Goal: Information Seeking & Learning: Learn about a topic

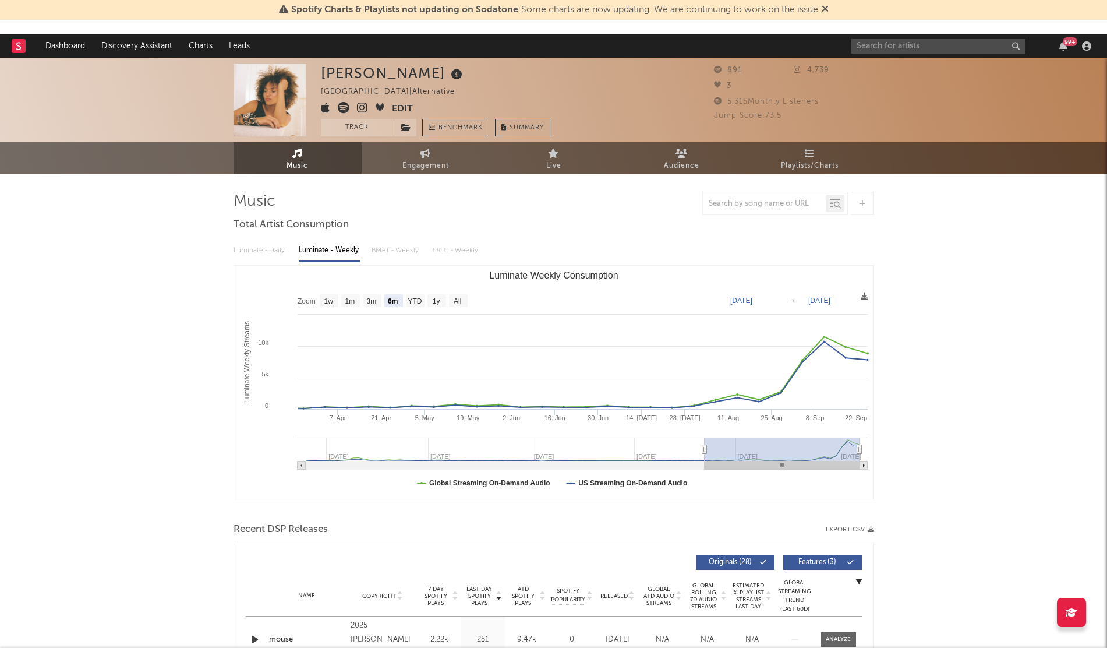
select select "6m"
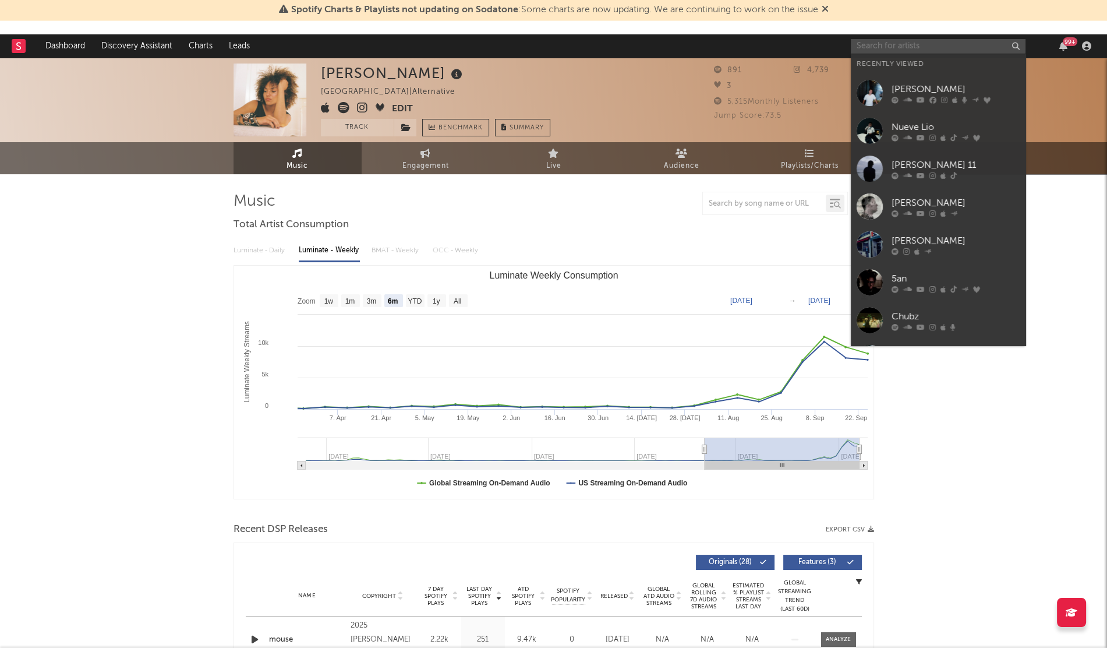
click at [869, 42] on input "text" at bounding box center [938, 46] width 175 height 15
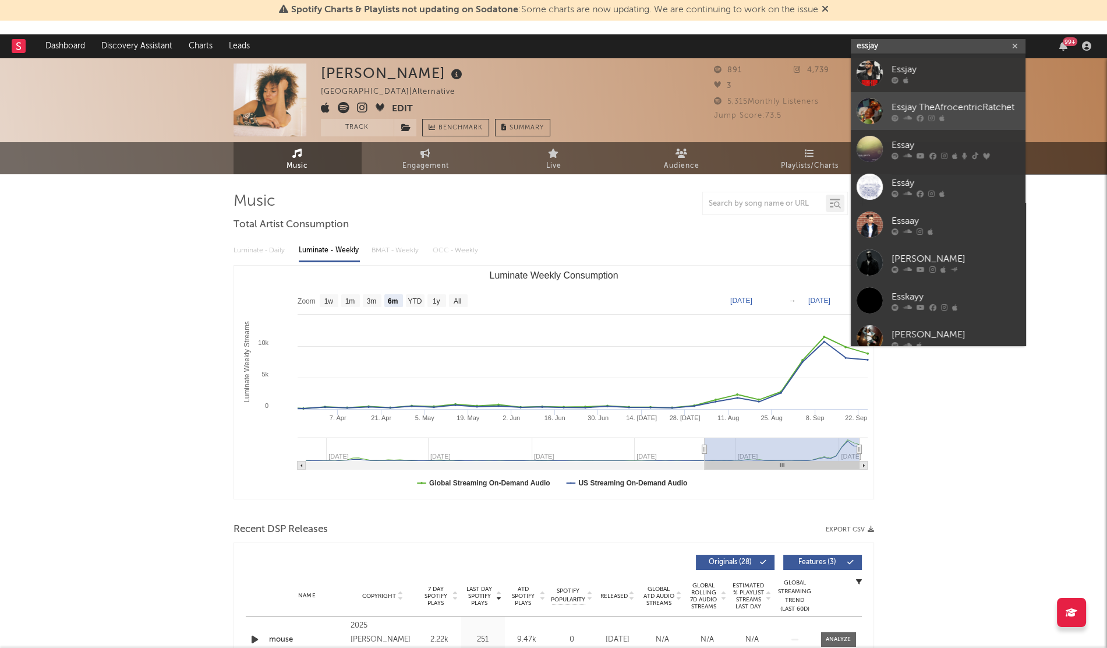
type input "essjay"
click at [943, 109] on div "Essjay TheAfrocentricRatchet" at bounding box center [956, 107] width 128 height 14
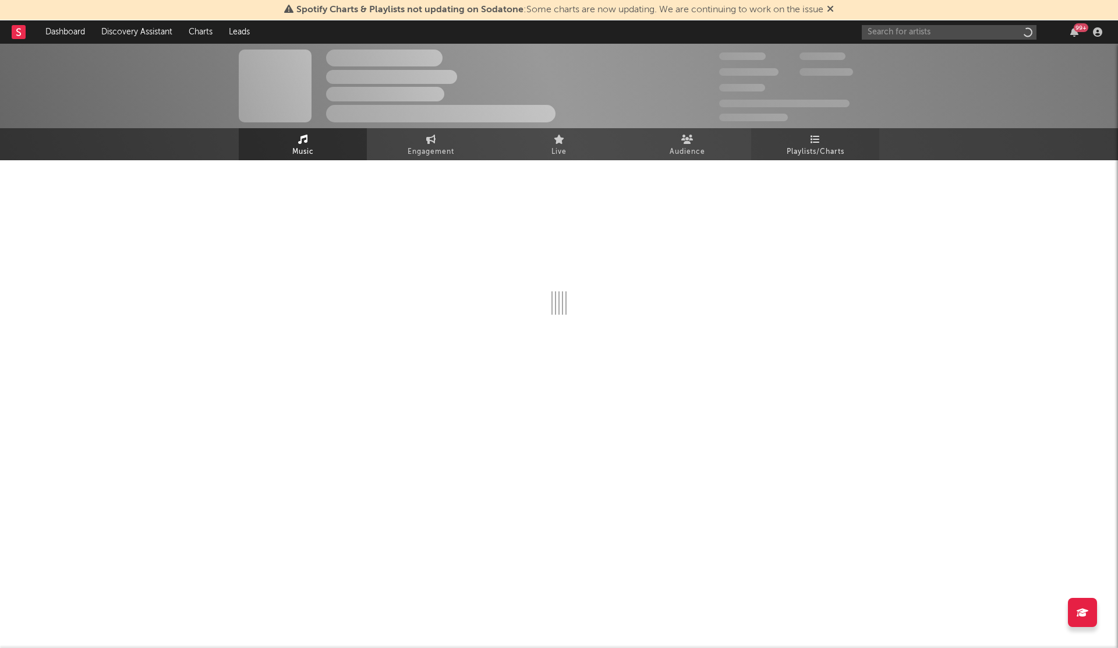
click at [835, 153] on span "Playlists/Charts" at bounding box center [816, 152] width 58 height 14
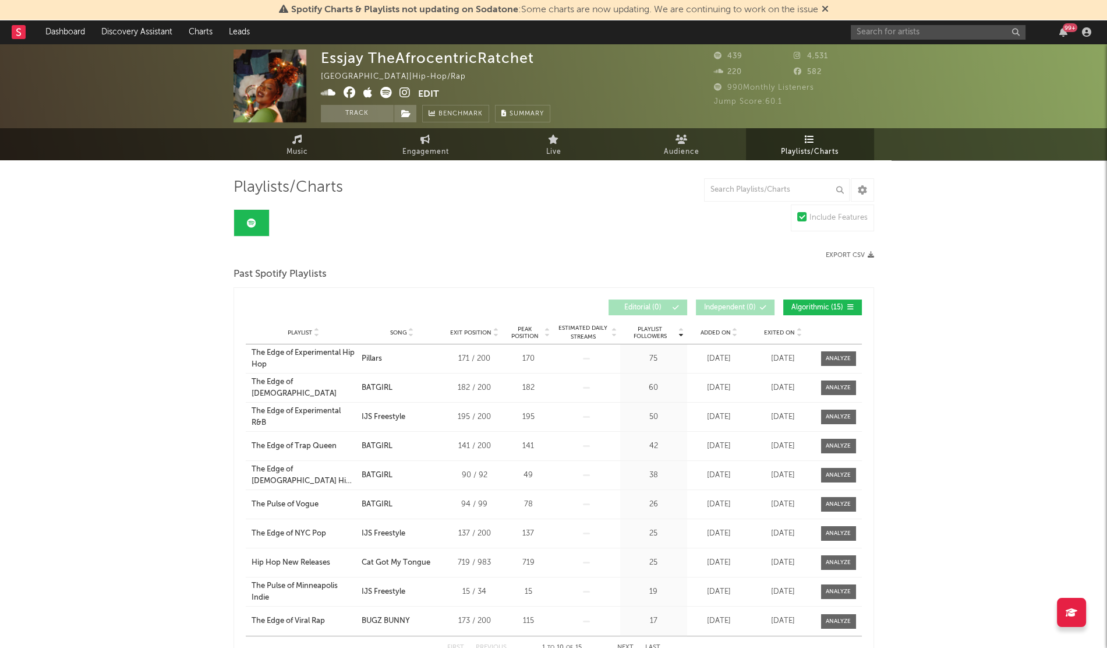
click at [716, 333] on span "Added On" at bounding box center [716, 332] width 30 height 7
